Goal: Transaction & Acquisition: Book appointment/travel/reservation

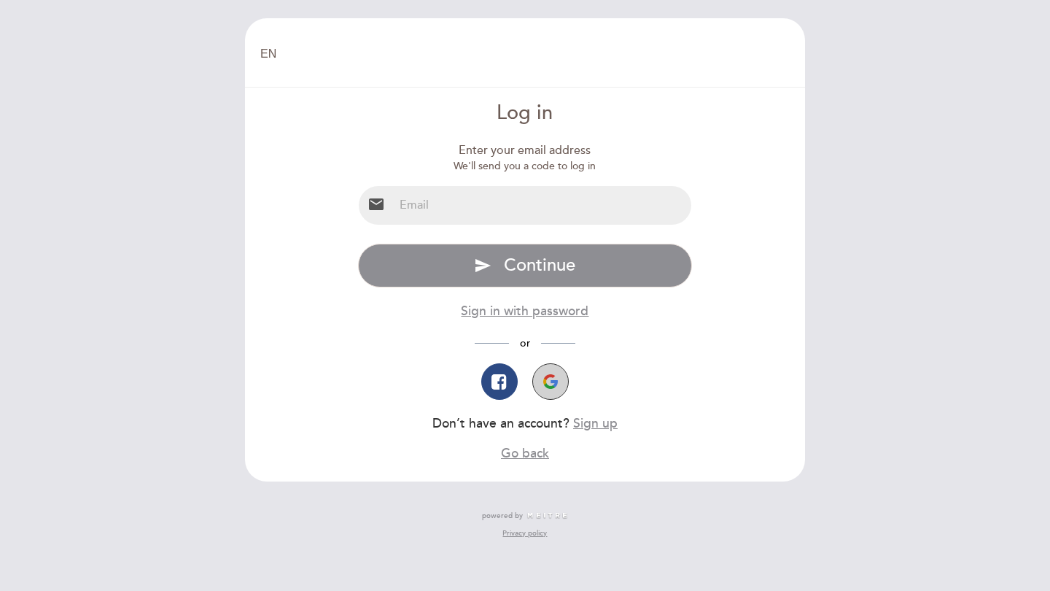
click at [554, 376] on img "button" at bounding box center [550, 381] width 15 height 15
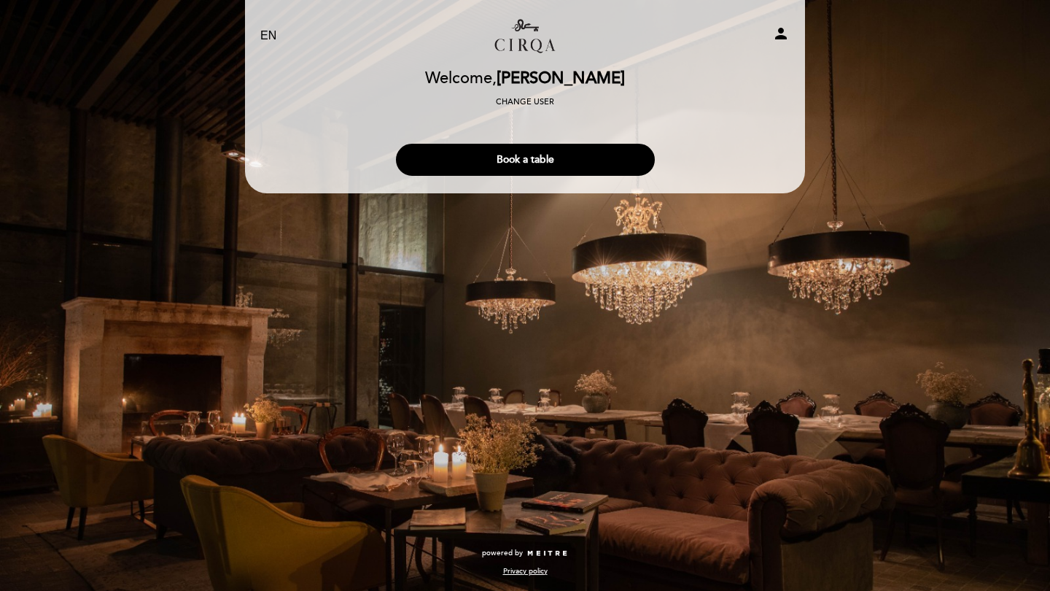
click at [775, 32] on icon "person" at bounding box center [781, 34] width 18 height 18
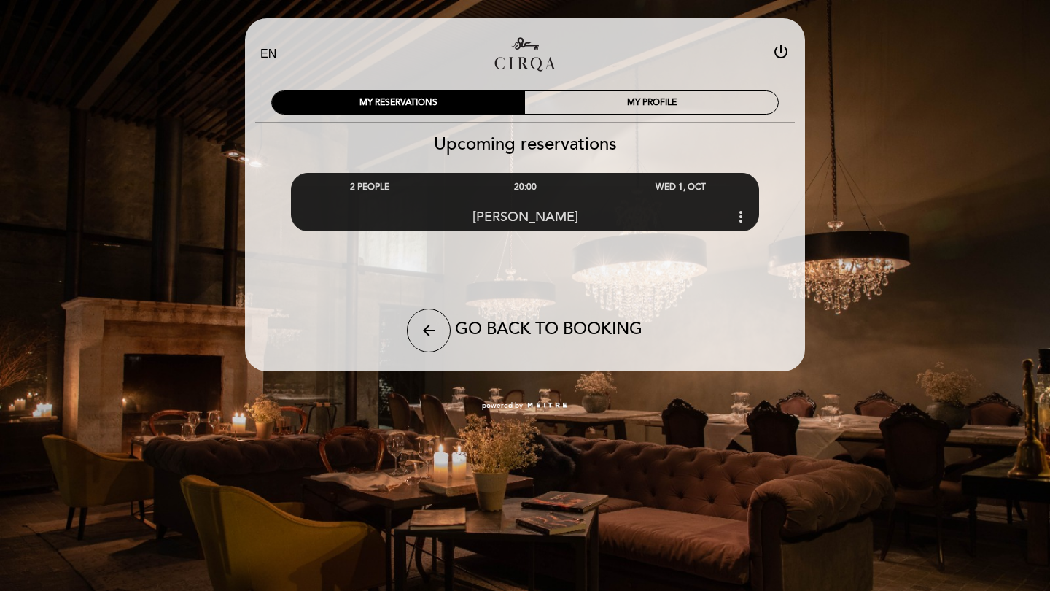
click at [734, 217] on icon "more_vert" at bounding box center [741, 217] width 18 height 18
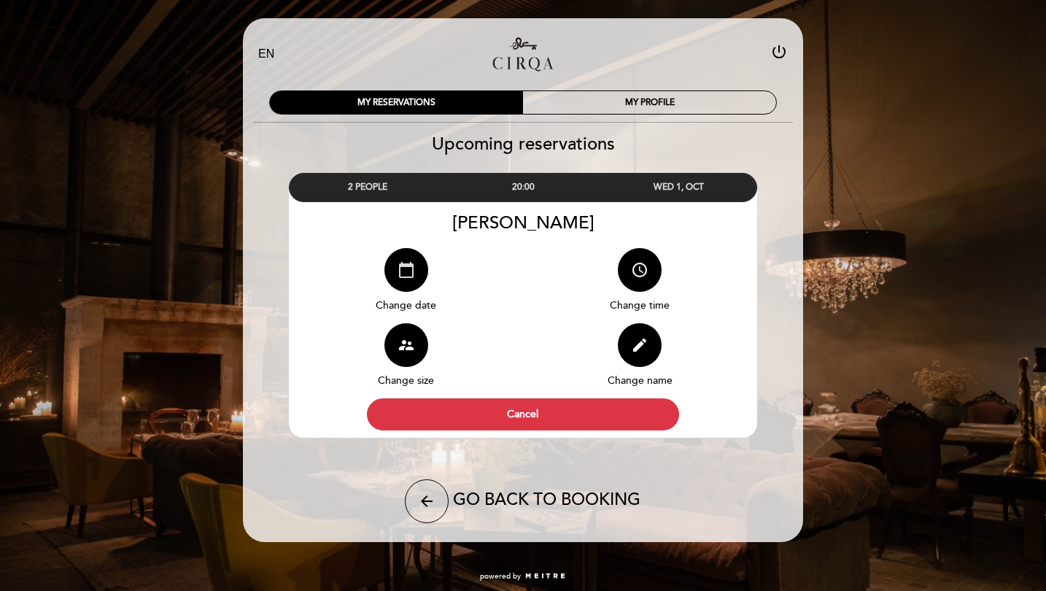
click at [397, 265] on icon "calendar_today" at bounding box center [406, 270] width 18 height 18
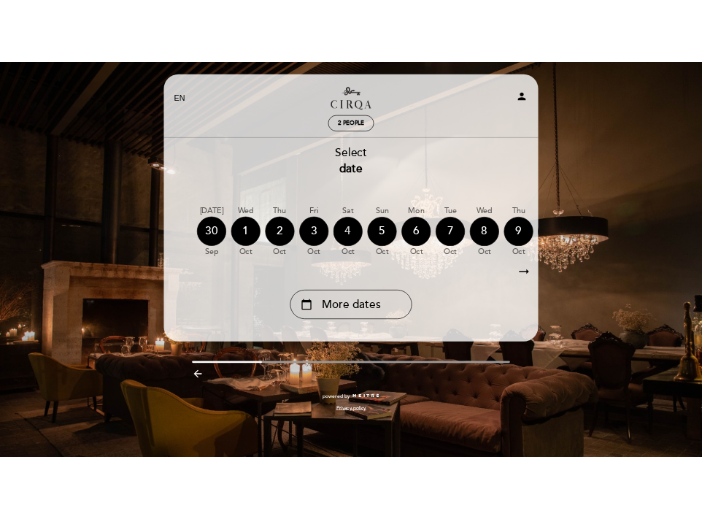
scroll to position [0, 124]
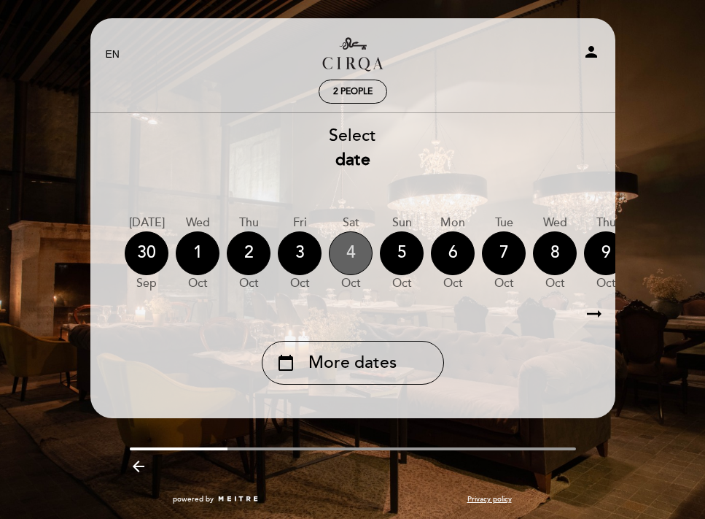
click at [338, 253] on div "4" at bounding box center [351, 253] width 44 height 44
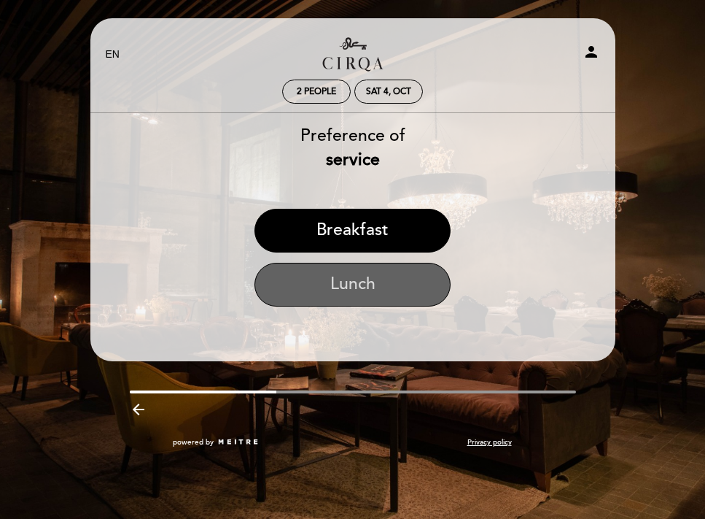
click at [338, 271] on button "Lunch" at bounding box center [353, 285] width 196 height 44
